Goal: Information Seeking & Learning: Learn about a topic

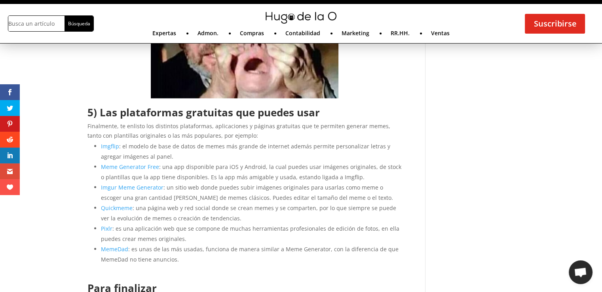
scroll to position [1441, 0]
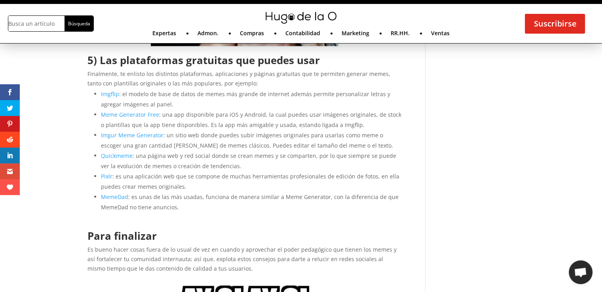
scroll to position [1472, 0]
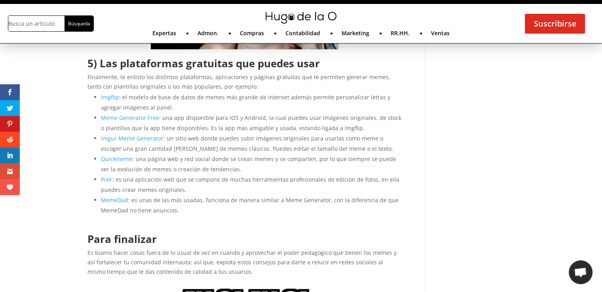
click at [140, 118] on link "Meme Generator Free" at bounding box center [130, 118] width 58 height 8
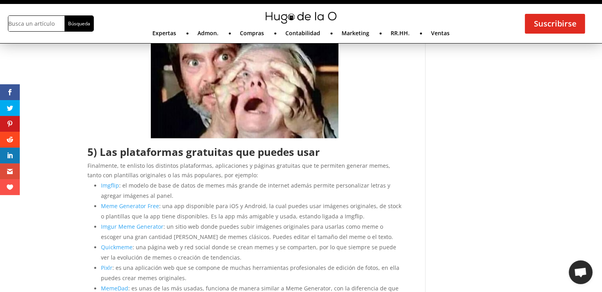
scroll to position [1189, 0]
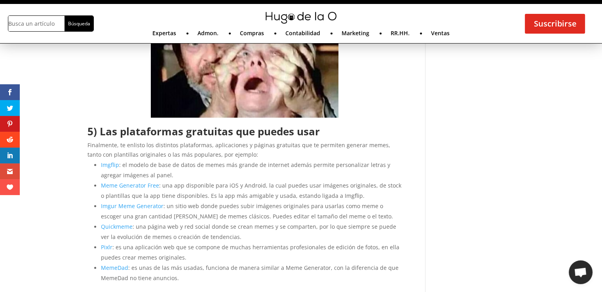
click at [135, 187] on link "Meme Generator Free" at bounding box center [130, 186] width 58 height 8
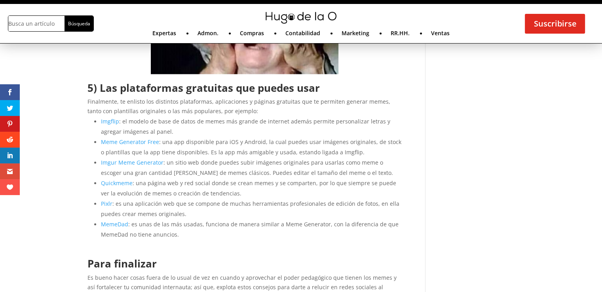
scroll to position [1189, 0]
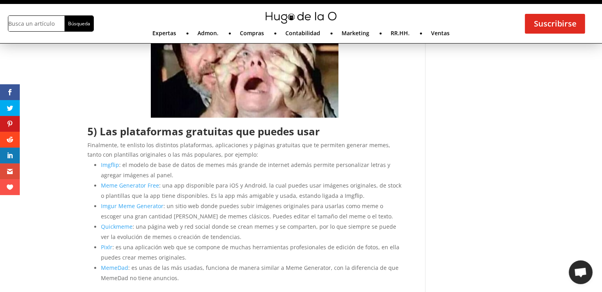
click at [129, 188] on link "Meme Generator Free" at bounding box center [130, 186] width 58 height 8
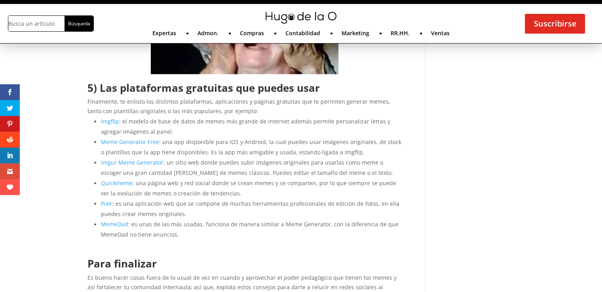
scroll to position [1189, 0]
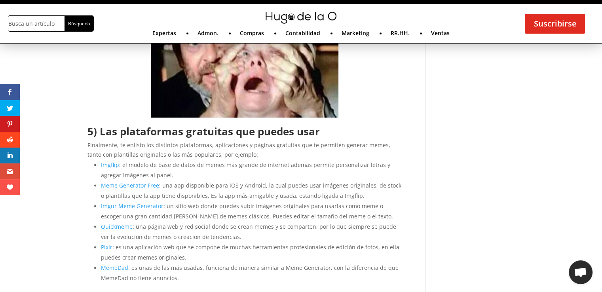
click at [112, 210] on link "Imgur Meme Generator" at bounding box center [132, 206] width 63 height 8
click at [121, 229] on link "Quickmeme" at bounding box center [117, 227] width 32 height 8
click at [108, 187] on link "Meme Generator Free" at bounding box center [130, 186] width 58 height 8
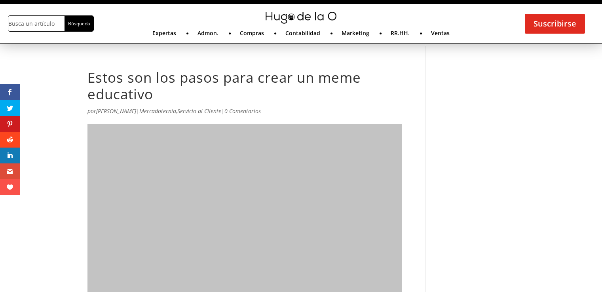
scroll to position [1186, 0]
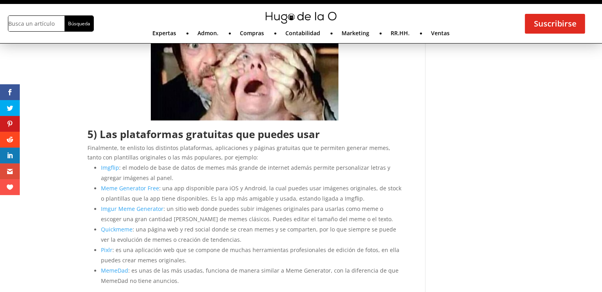
click at [104, 170] on link "Imgflip" at bounding box center [110, 168] width 18 height 8
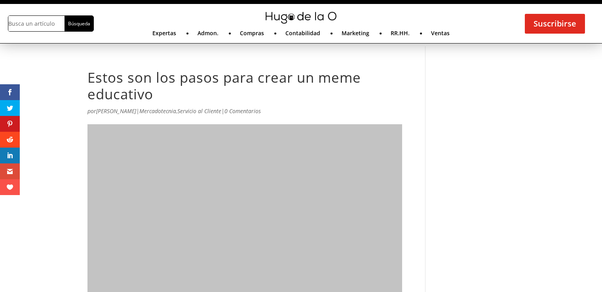
scroll to position [1184, 0]
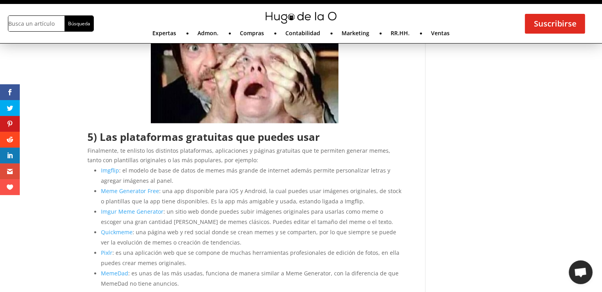
click at [151, 196] on li "Meme Generator Free : una app disponible para iOS y Android, la cual puedes usa…" at bounding box center [251, 196] width 301 height 21
click at [155, 192] on link "Meme Generator Free" at bounding box center [130, 191] width 58 height 8
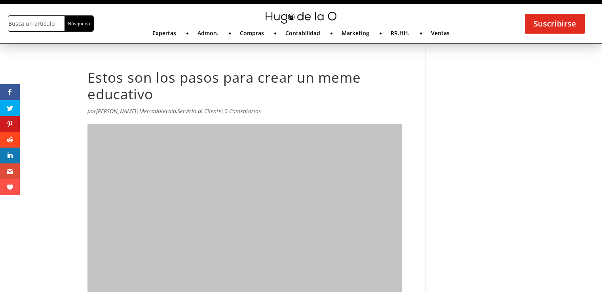
scroll to position [1181, 0]
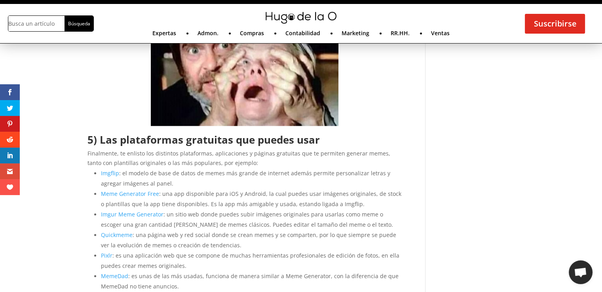
click at [108, 255] on link "Pixlr" at bounding box center [106, 256] width 11 height 8
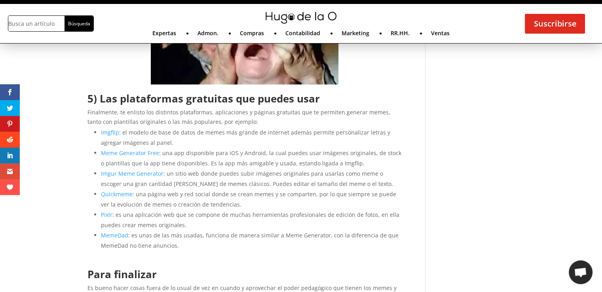
scroll to position [1487, 0]
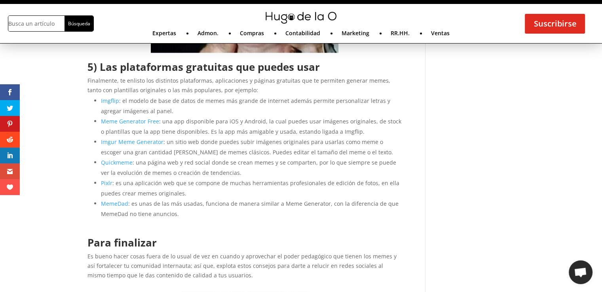
click at [125, 208] on li "MemeDad : es unas de las más usadas, funciona de manera similar a Meme Generato…" at bounding box center [251, 208] width 301 height 21
click at [121, 201] on link "MemeDad" at bounding box center [114, 204] width 27 height 8
click at [122, 201] on link "MemeDad" at bounding box center [114, 204] width 27 height 8
click at [122, 204] on link "MemeDad" at bounding box center [114, 204] width 27 height 8
click at [122, 205] on link "MemeDad" at bounding box center [114, 204] width 27 height 8
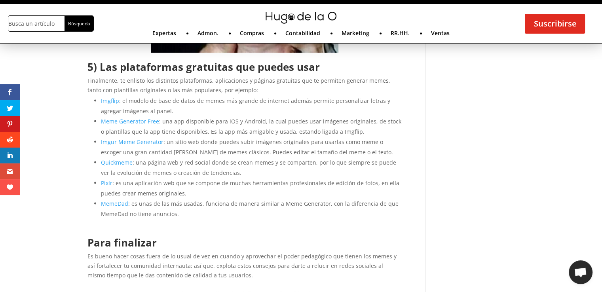
click at [112, 201] on link "MemeDad" at bounding box center [114, 204] width 27 height 8
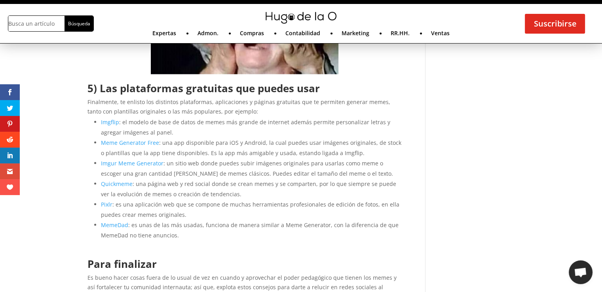
scroll to position [1472, 0]
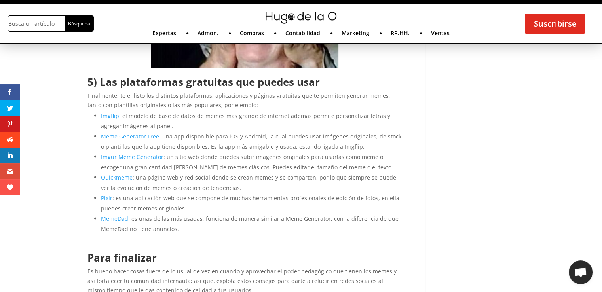
click at [127, 137] on link "Meme Generator Free" at bounding box center [130, 136] width 58 height 8
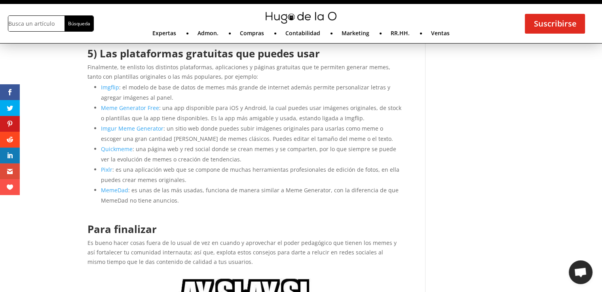
scroll to position [1510, 0]
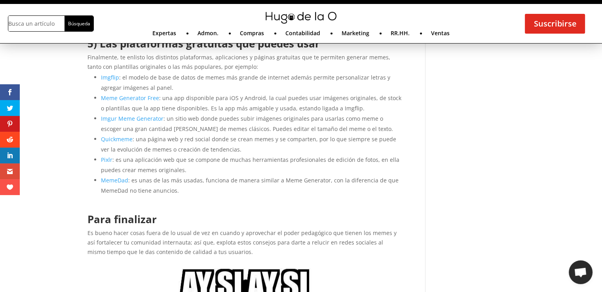
click at [151, 97] on link "Meme Generator Free" at bounding box center [130, 98] width 58 height 8
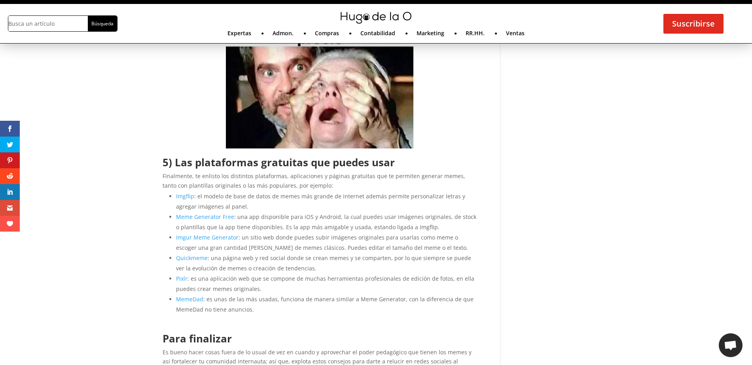
scroll to position [1378, 0]
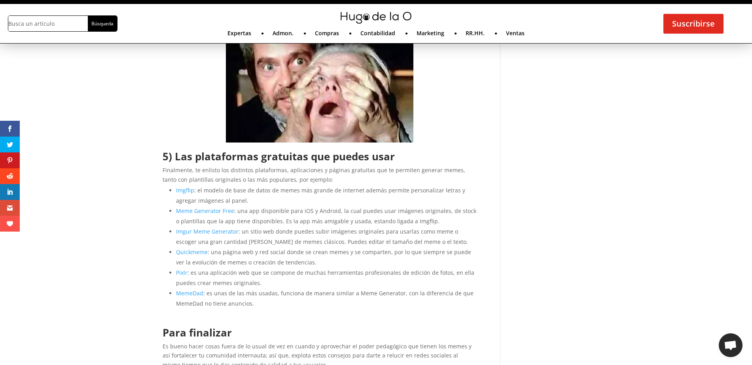
click at [224, 210] on link "Meme Generator Free" at bounding box center [205, 211] width 58 height 8
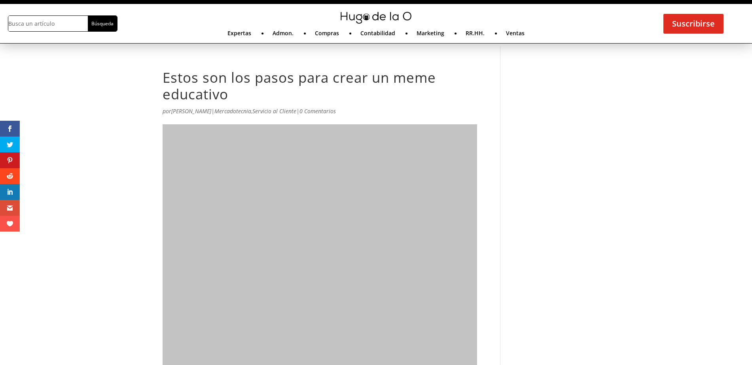
scroll to position [1934, 0]
